Goal: Transaction & Acquisition: Purchase product/service

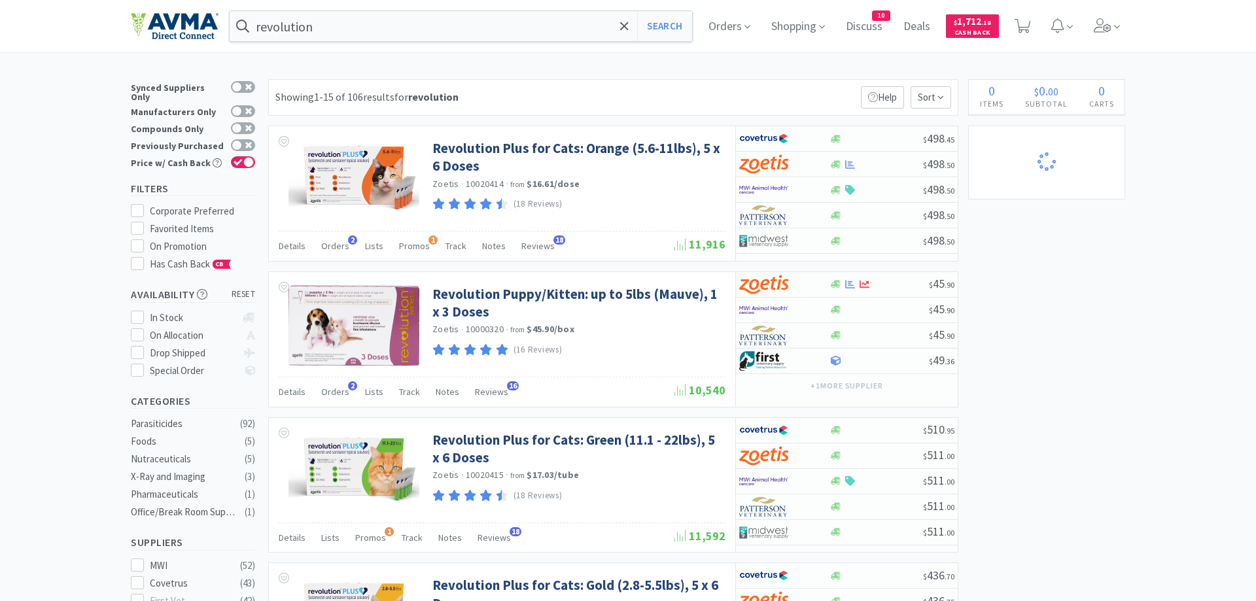
select select "1"
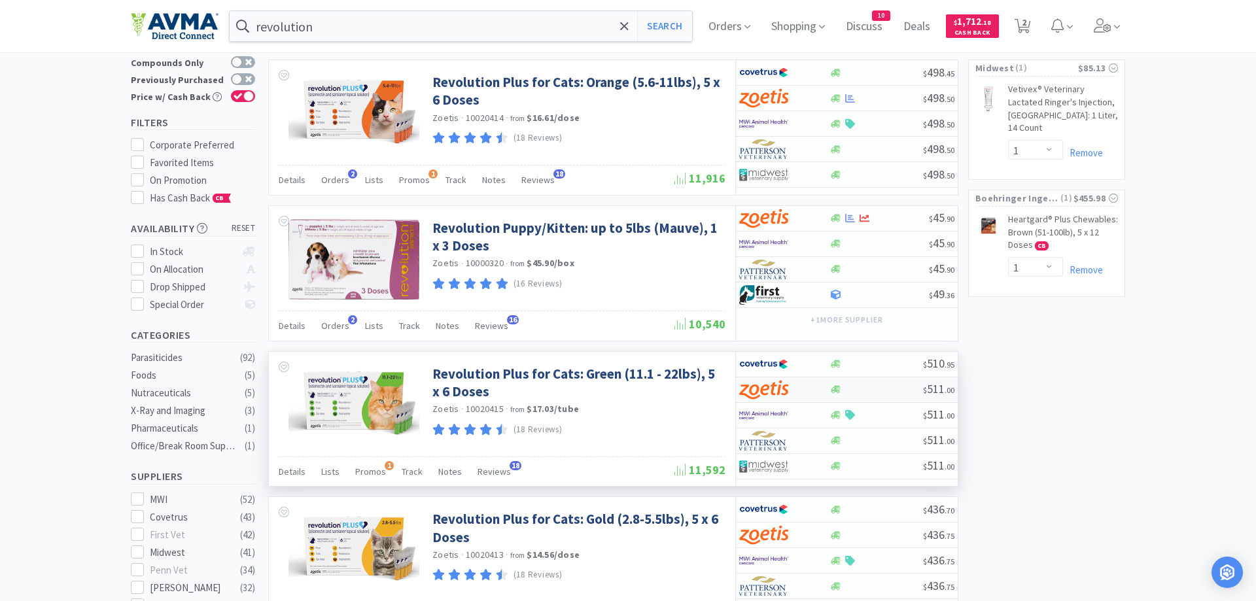
scroll to position [67, 0]
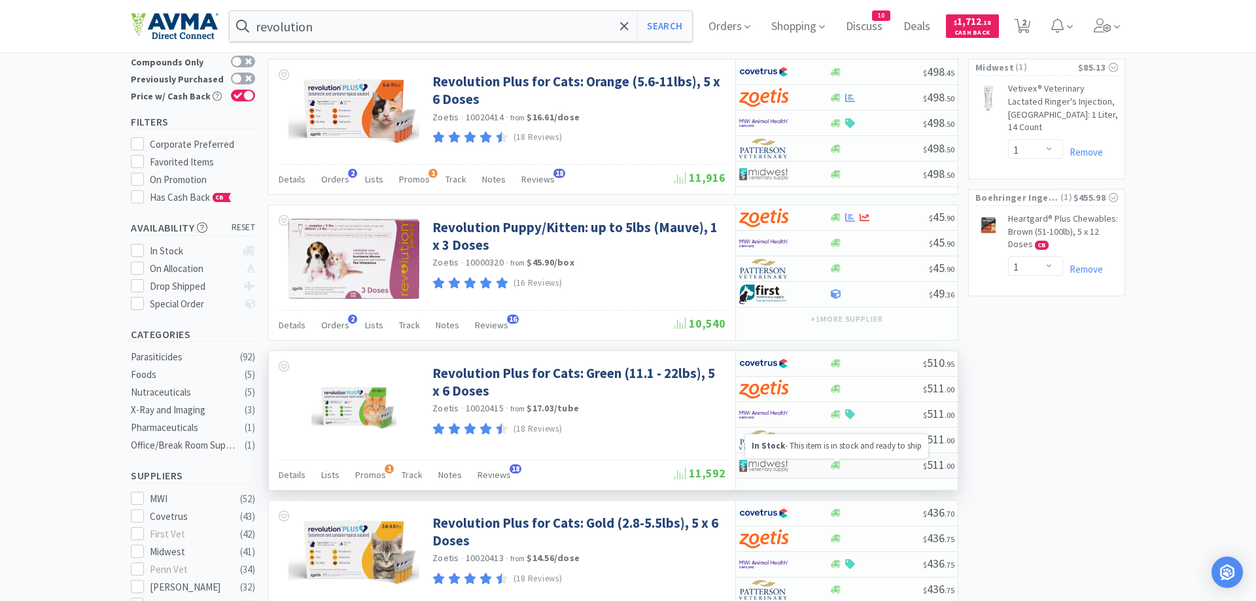
click at [832, 469] on icon at bounding box center [836, 466] width 10 height 8
select select "1"
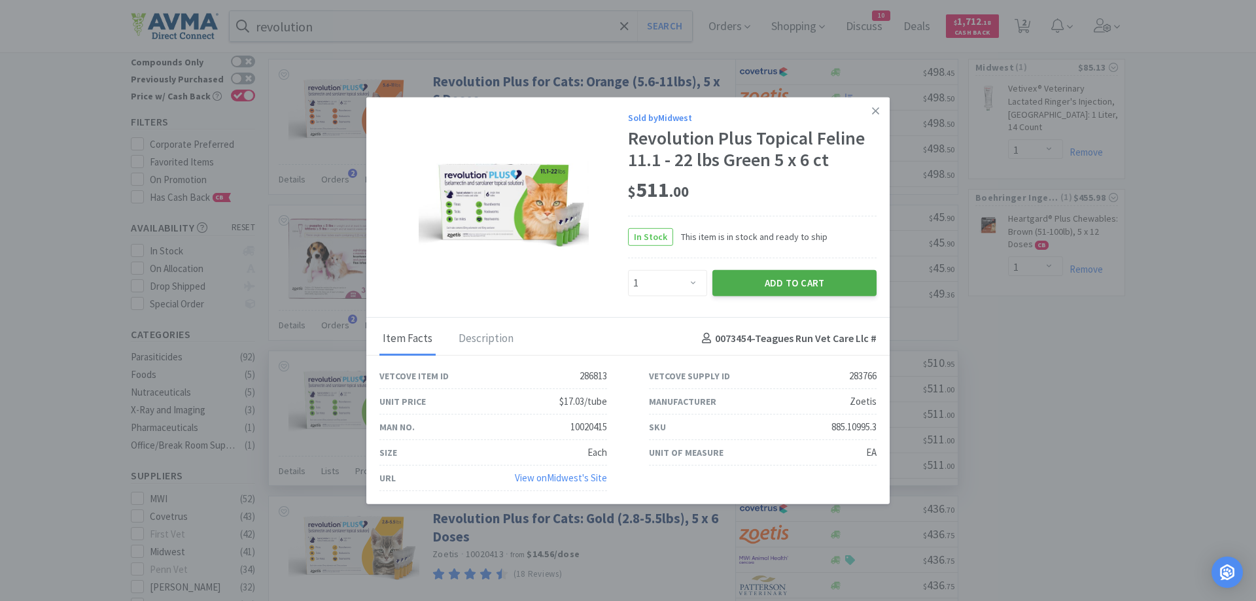
click at [815, 285] on button "Add to Cart" at bounding box center [795, 283] width 164 height 26
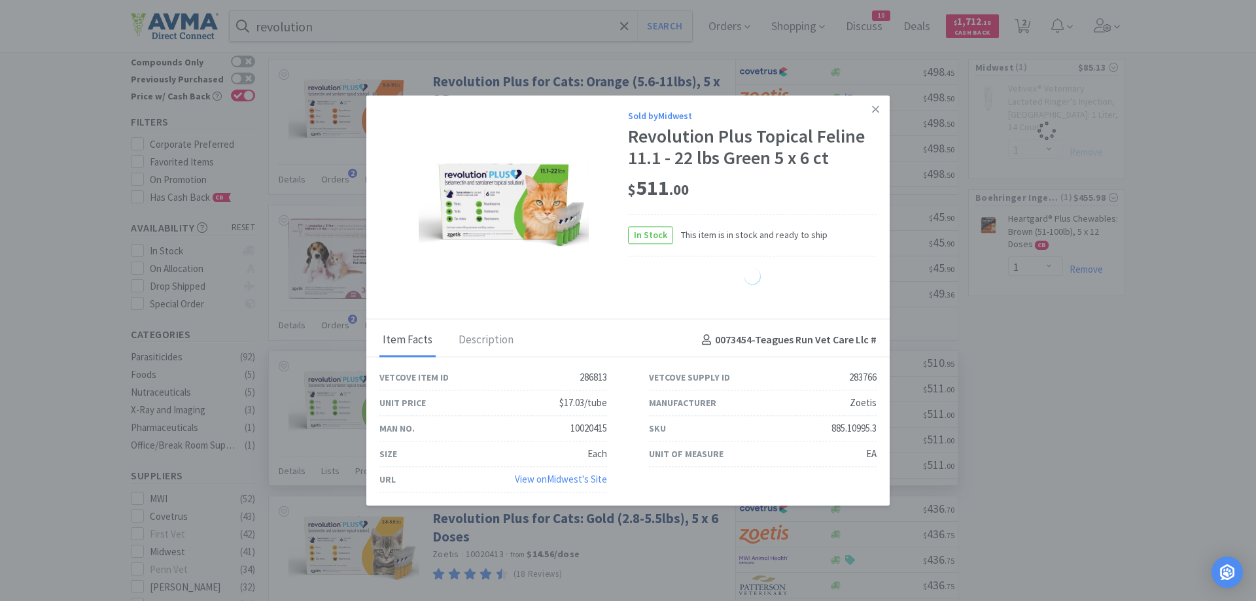
select select "1"
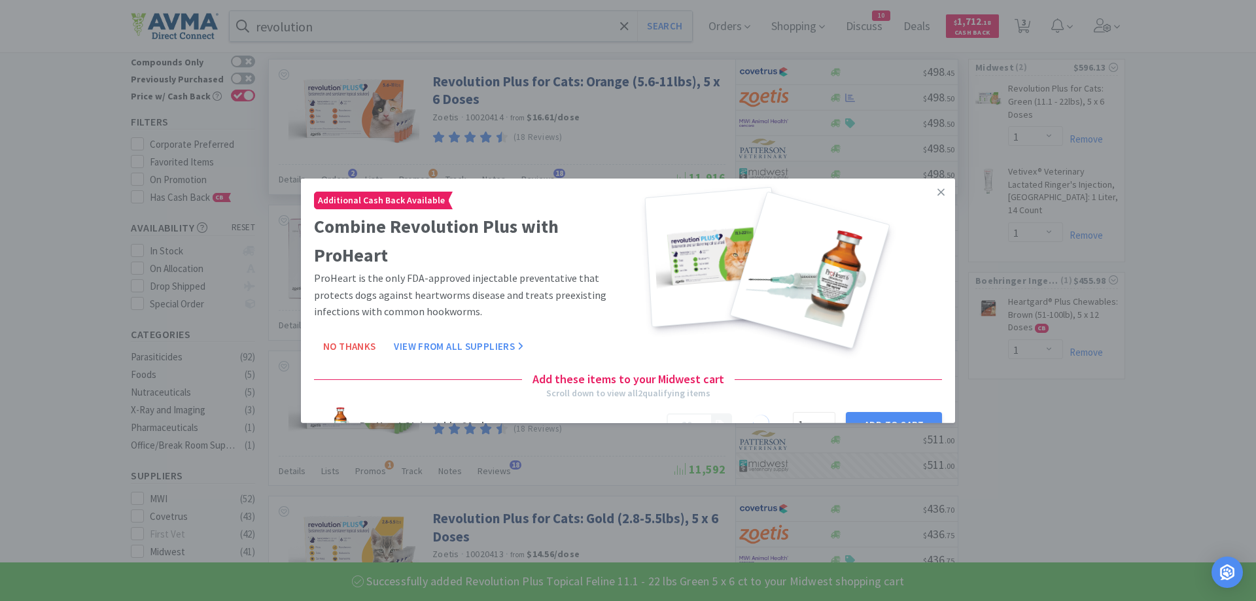
drag, startPoint x: 940, startPoint y: 191, endPoint x: 932, endPoint y: 186, distance: 9.4
click at [939, 190] on icon at bounding box center [941, 191] width 7 height 7
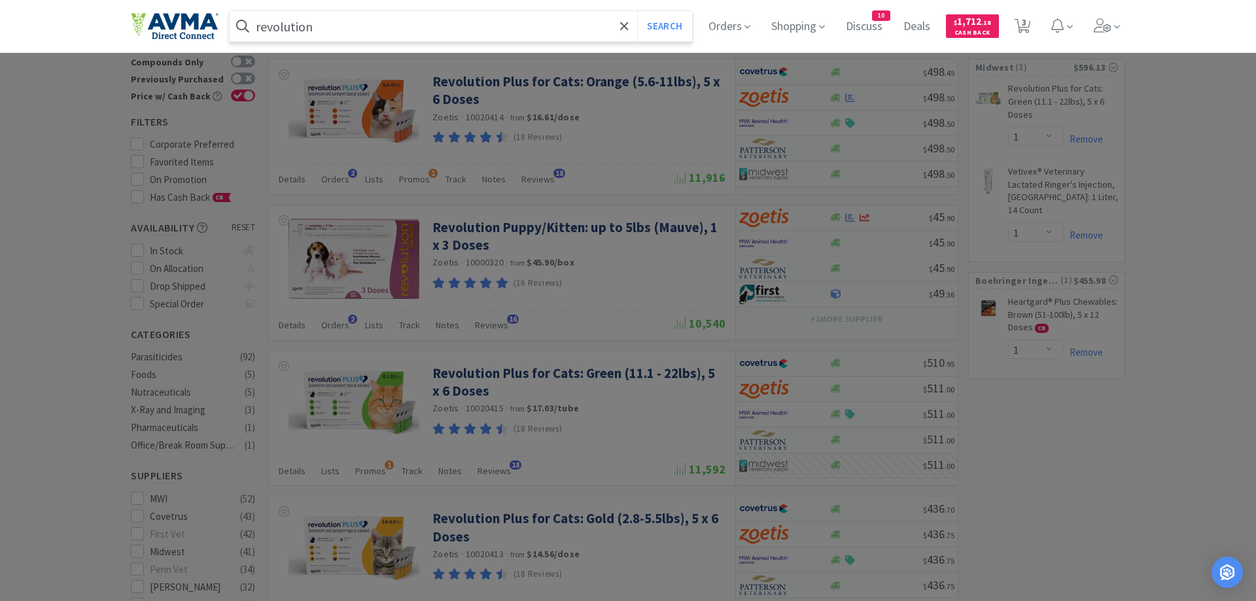
click at [339, 31] on input "revolution" at bounding box center [461, 26] width 463 height 30
